Goal: Find specific page/section: Find specific page/section

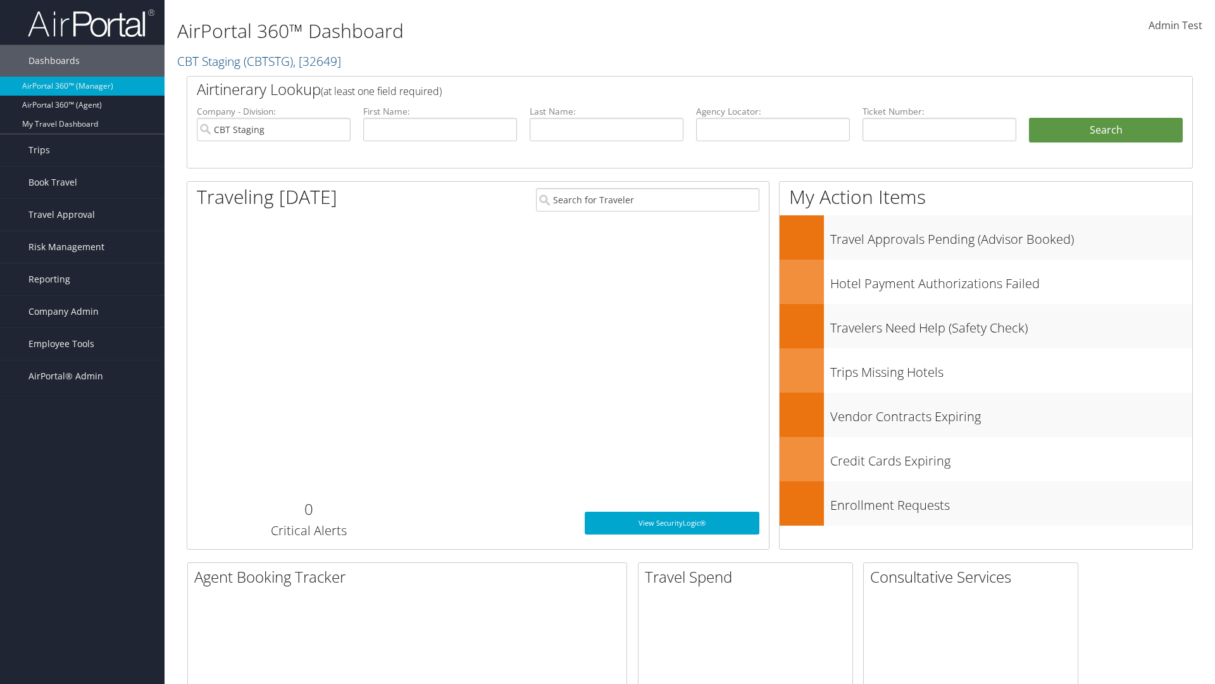
click at [82, 311] on span "Company Admin" at bounding box center [63, 312] width 70 height 32
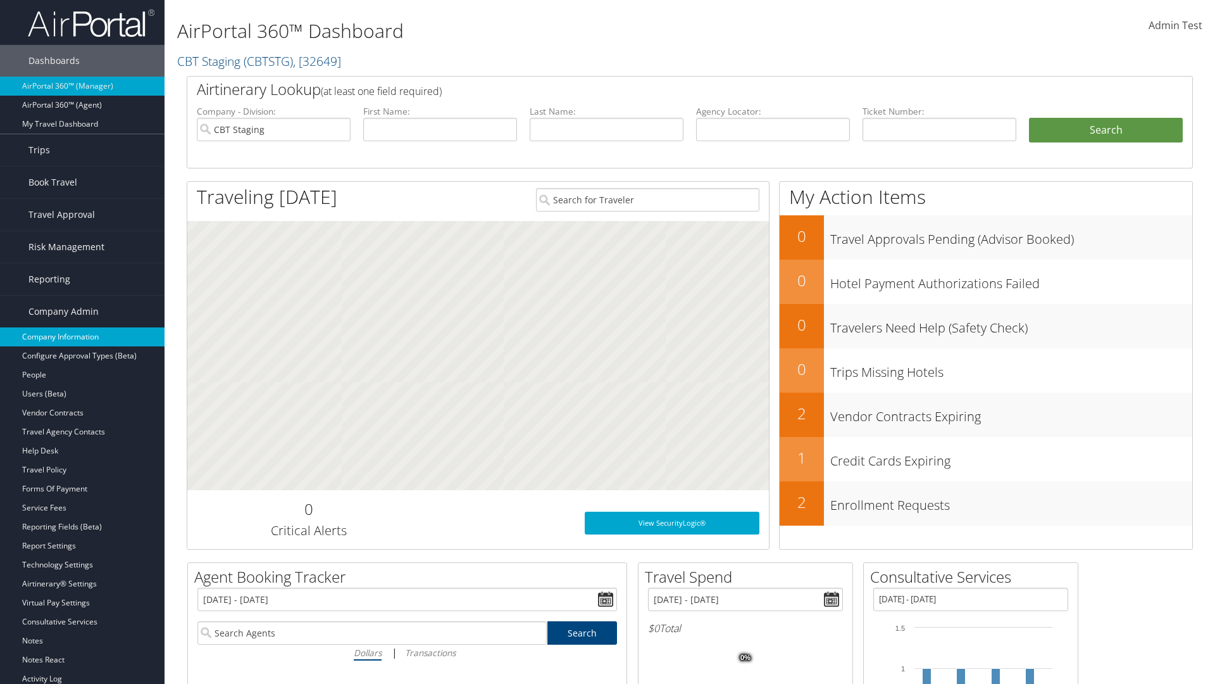
click at [82, 337] on link "Company Information" at bounding box center [82, 336] width 165 height 19
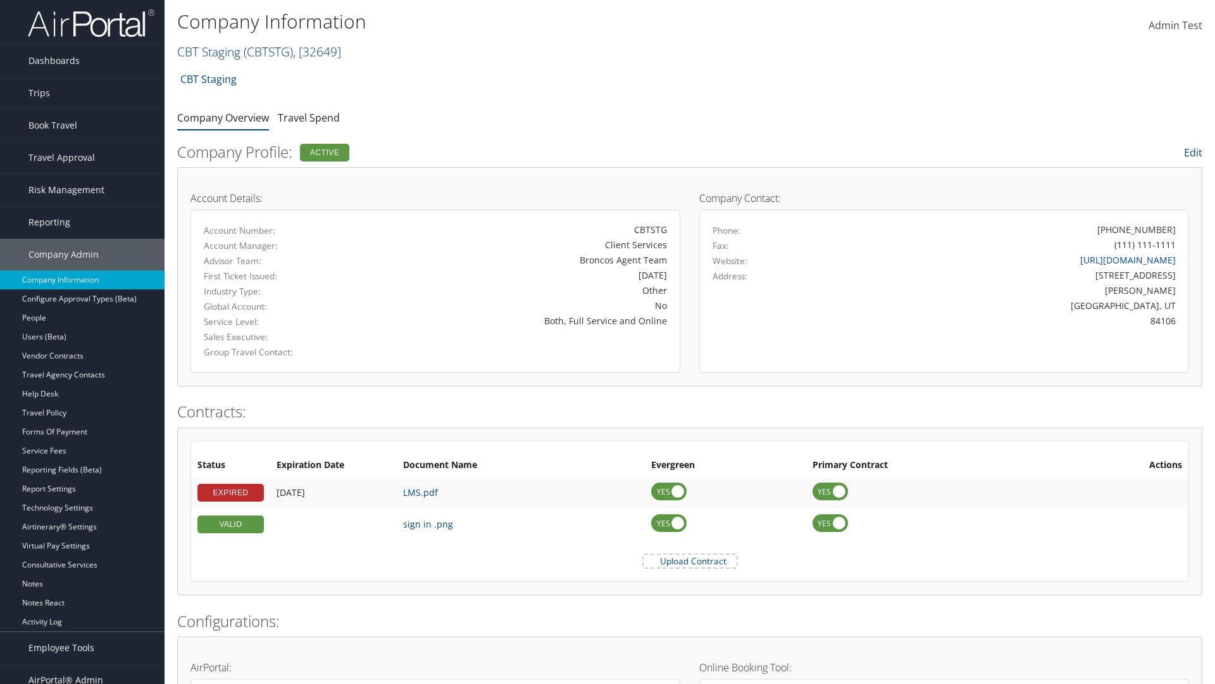
click at [209, 51] on link "CBT Staging ( CBTSTG ) , [ 32649 ]" at bounding box center [259, 51] width 164 height 17
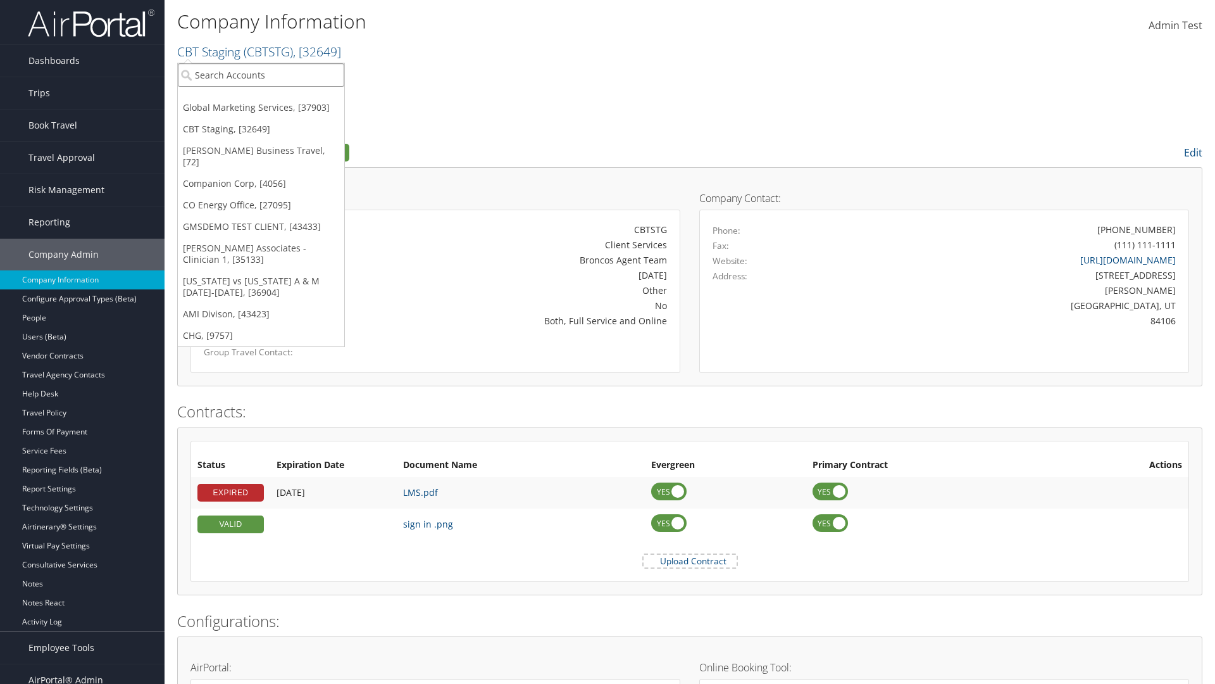
click at [261, 75] on input "search" at bounding box center [261, 74] width 166 height 23
type input "CBTSTG"
click at [261, 98] on div "CBT Staging (CBTSTG), [32649]" at bounding box center [261, 97] width 180 height 11
